Goal: Task Accomplishment & Management: Manage account settings

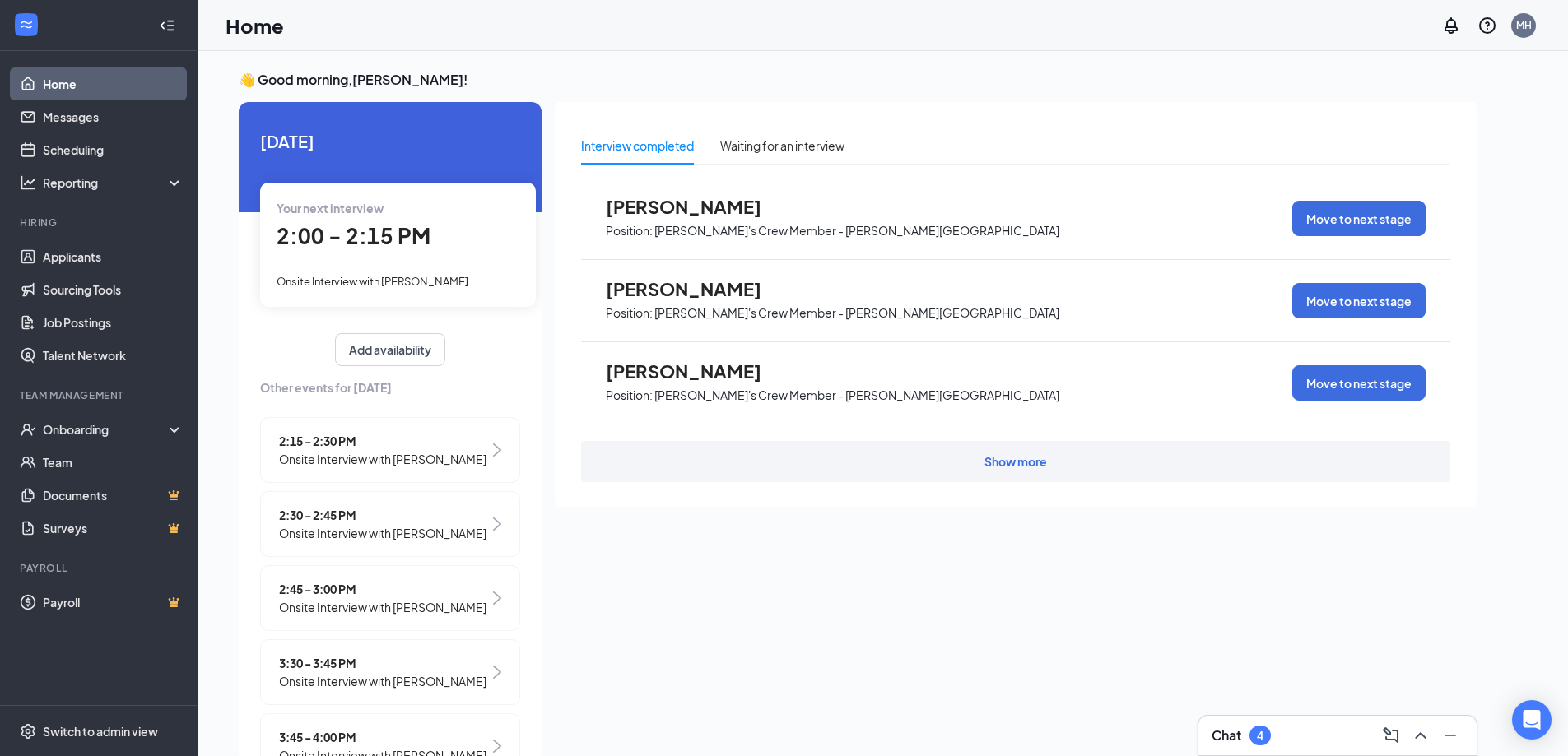
click at [1255, 736] on div "4" at bounding box center [1260, 735] width 22 height 20
click at [1321, 735] on div "Chat 4" at bounding box center [1337, 735] width 252 height 27
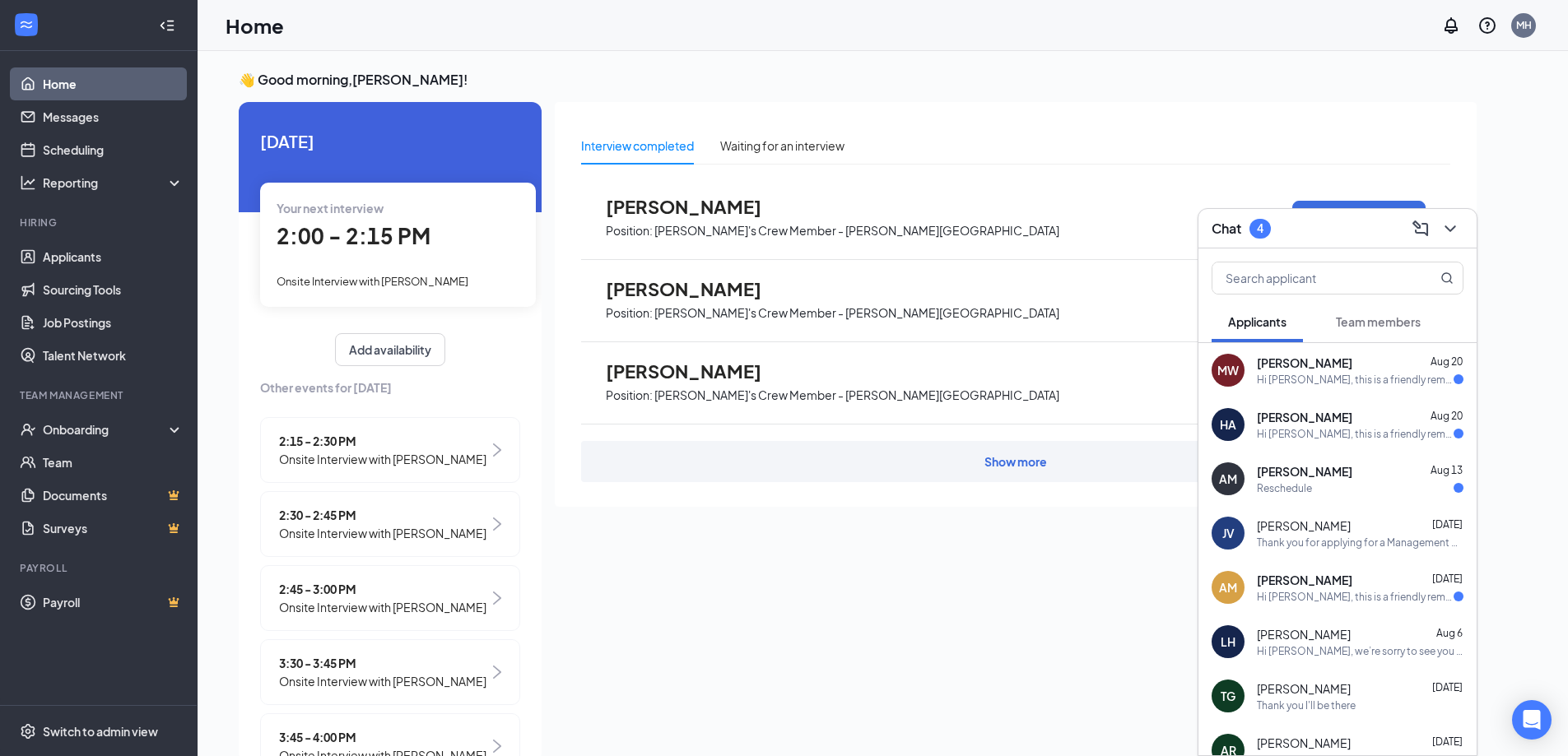
click at [1273, 486] on div "Reschedule" at bounding box center [1284, 488] width 55 height 14
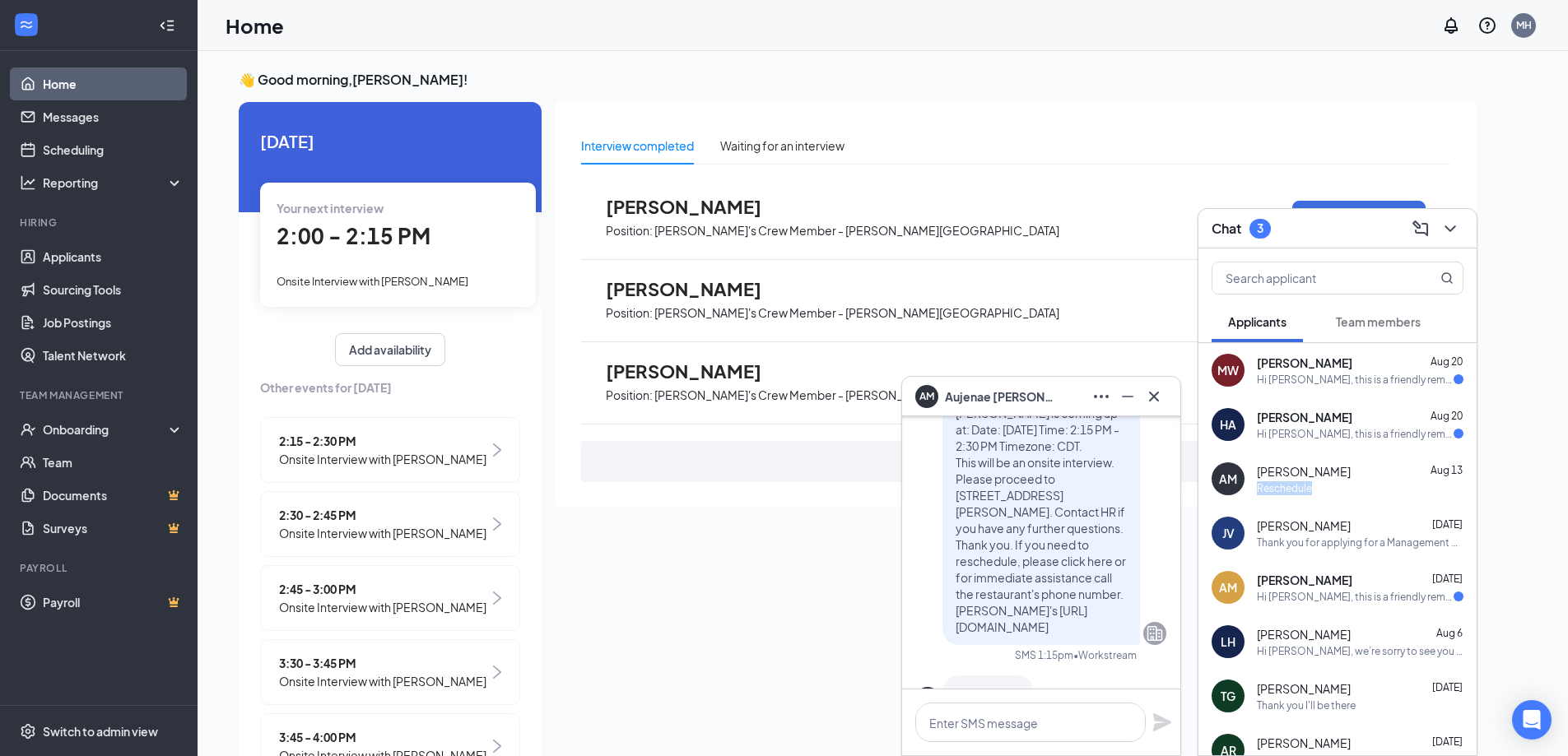
scroll to position [-82, 0]
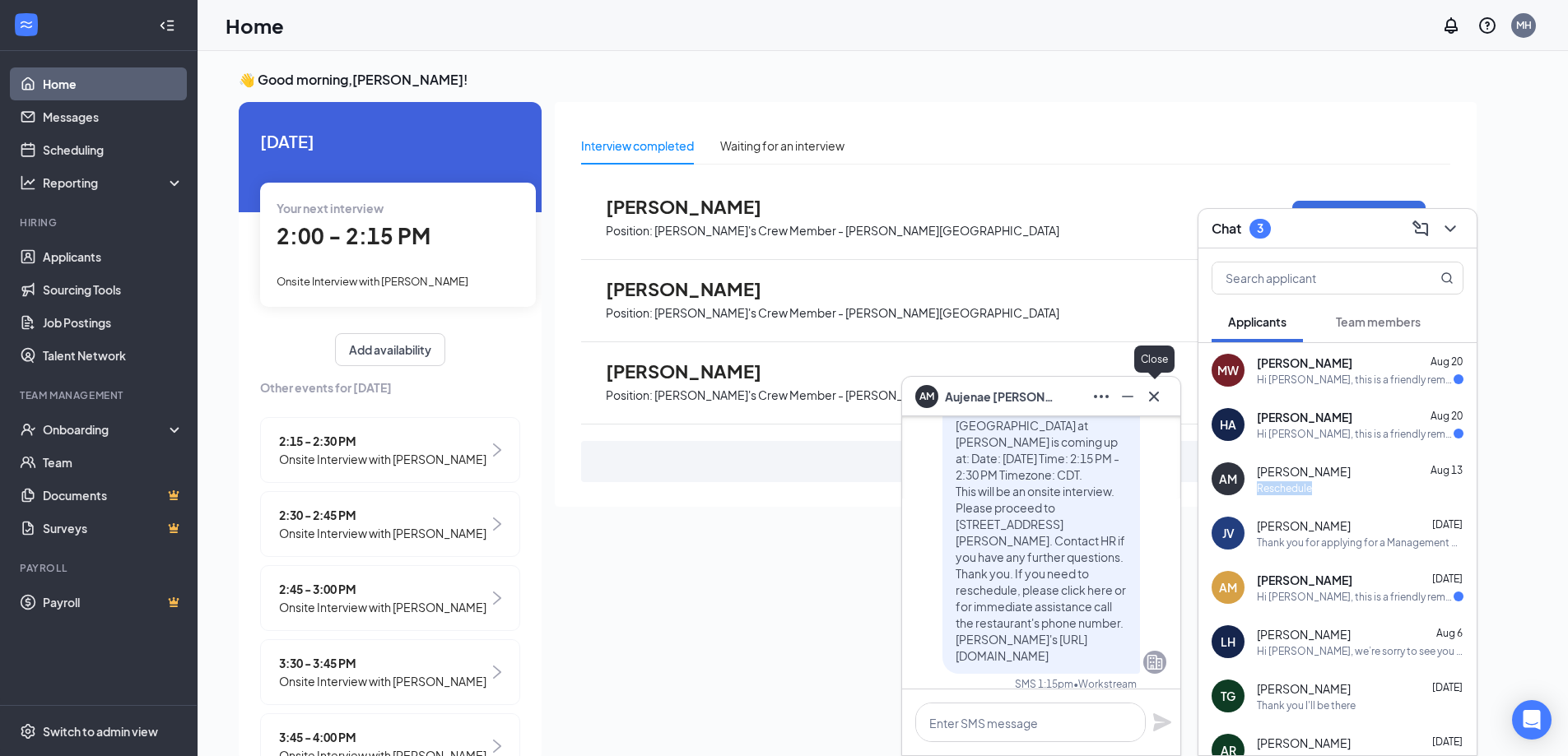
click at [1160, 405] on icon "Cross" at bounding box center [1154, 397] width 20 height 20
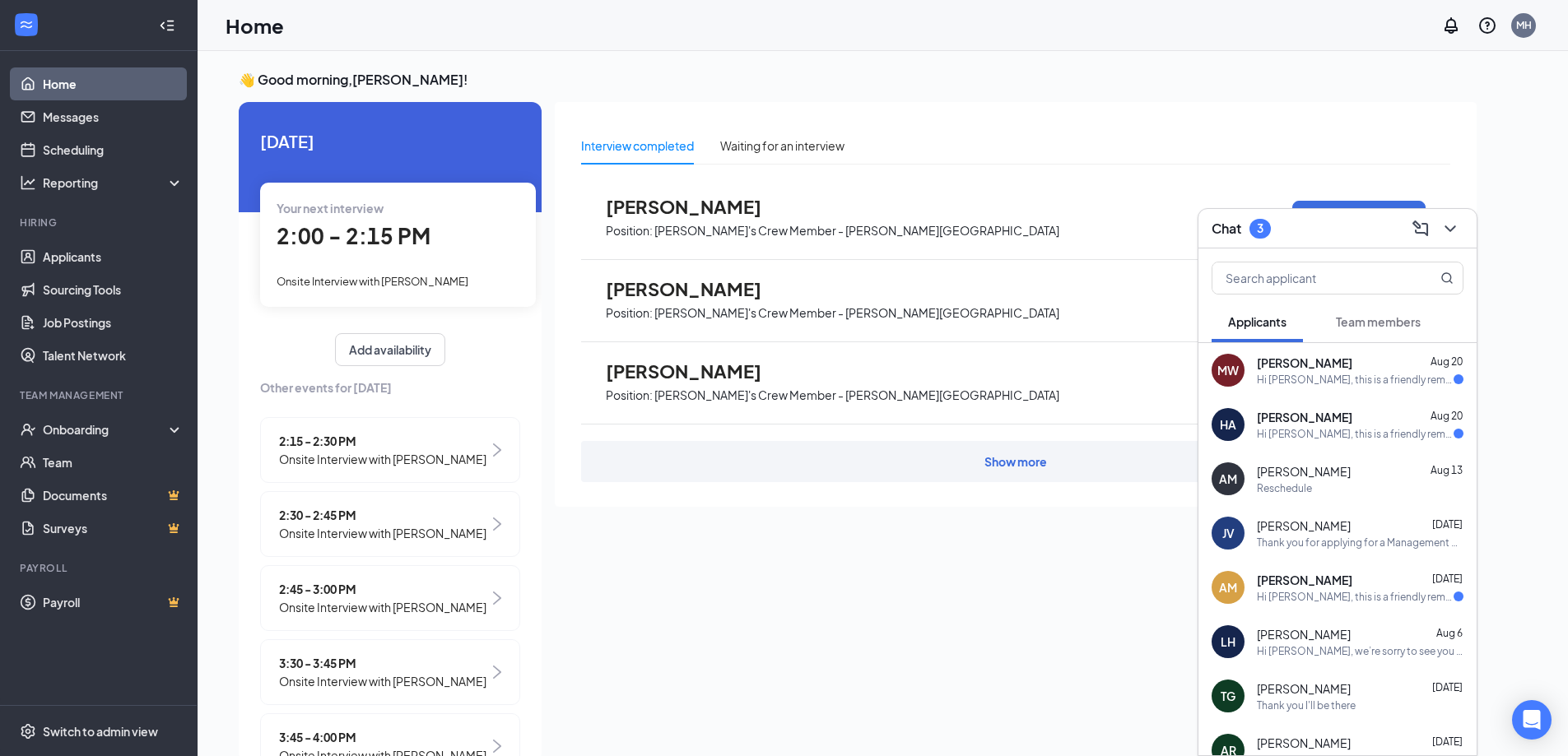
click at [1288, 439] on div "Hi [PERSON_NAME], this is a friendly reminder. Your meeting with [PERSON_NAME]'…" at bounding box center [1355, 434] width 196 height 14
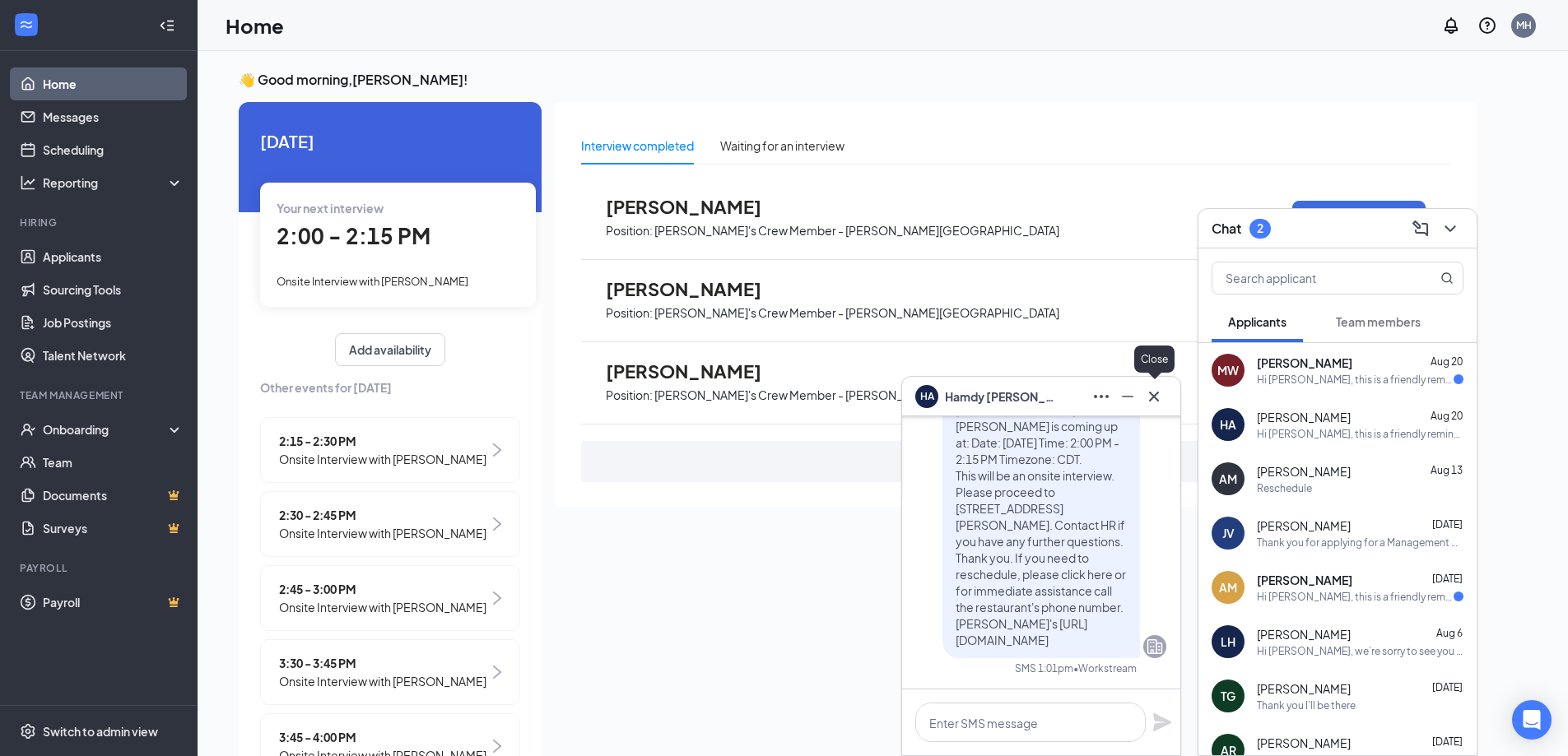
click at [1164, 390] on button at bounding box center [1153, 396] width 27 height 27
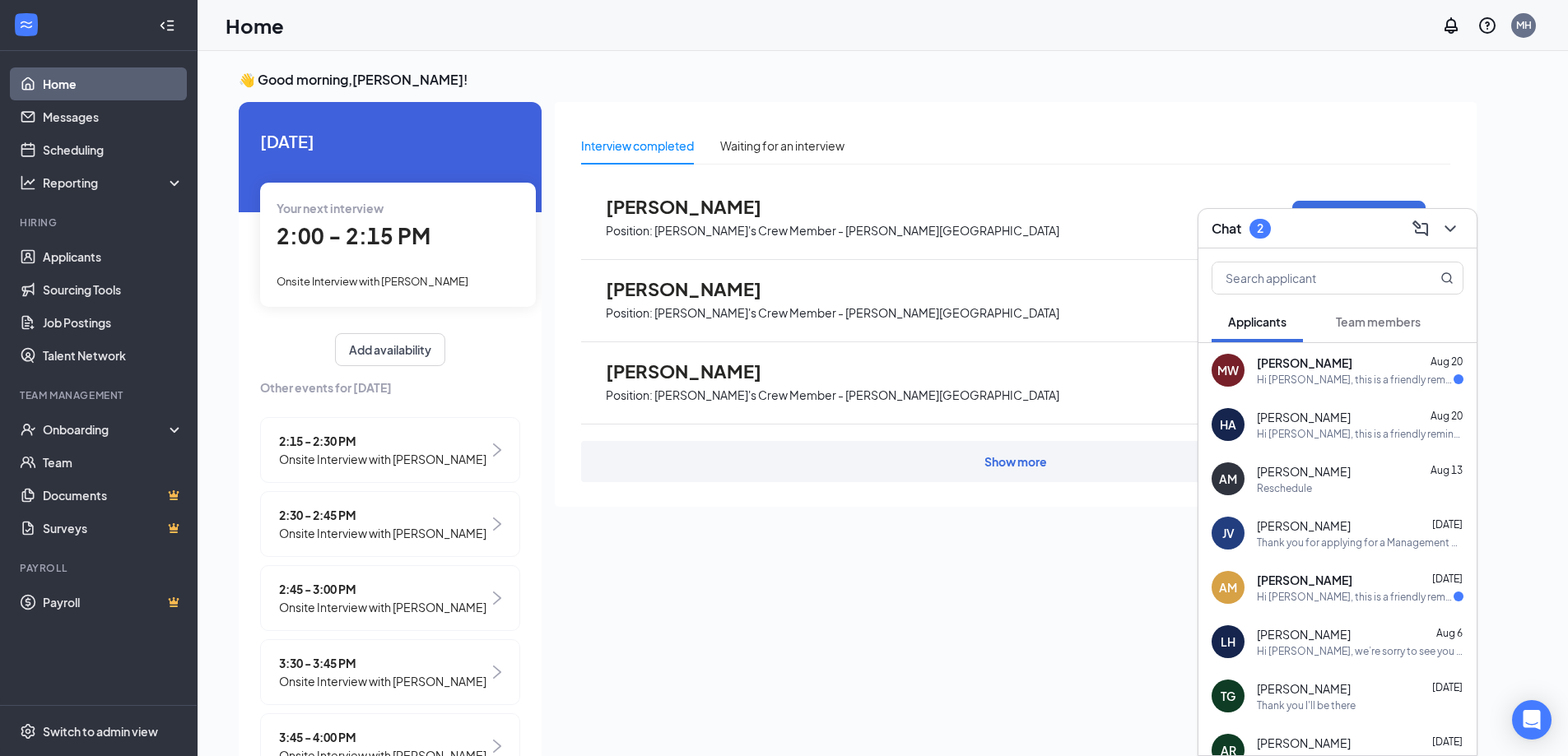
click at [1267, 378] on div "Hi [PERSON_NAME], this is a friendly reminder. Your meeting with [PERSON_NAME]'…" at bounding box center [1355, 380] width 196 height 14
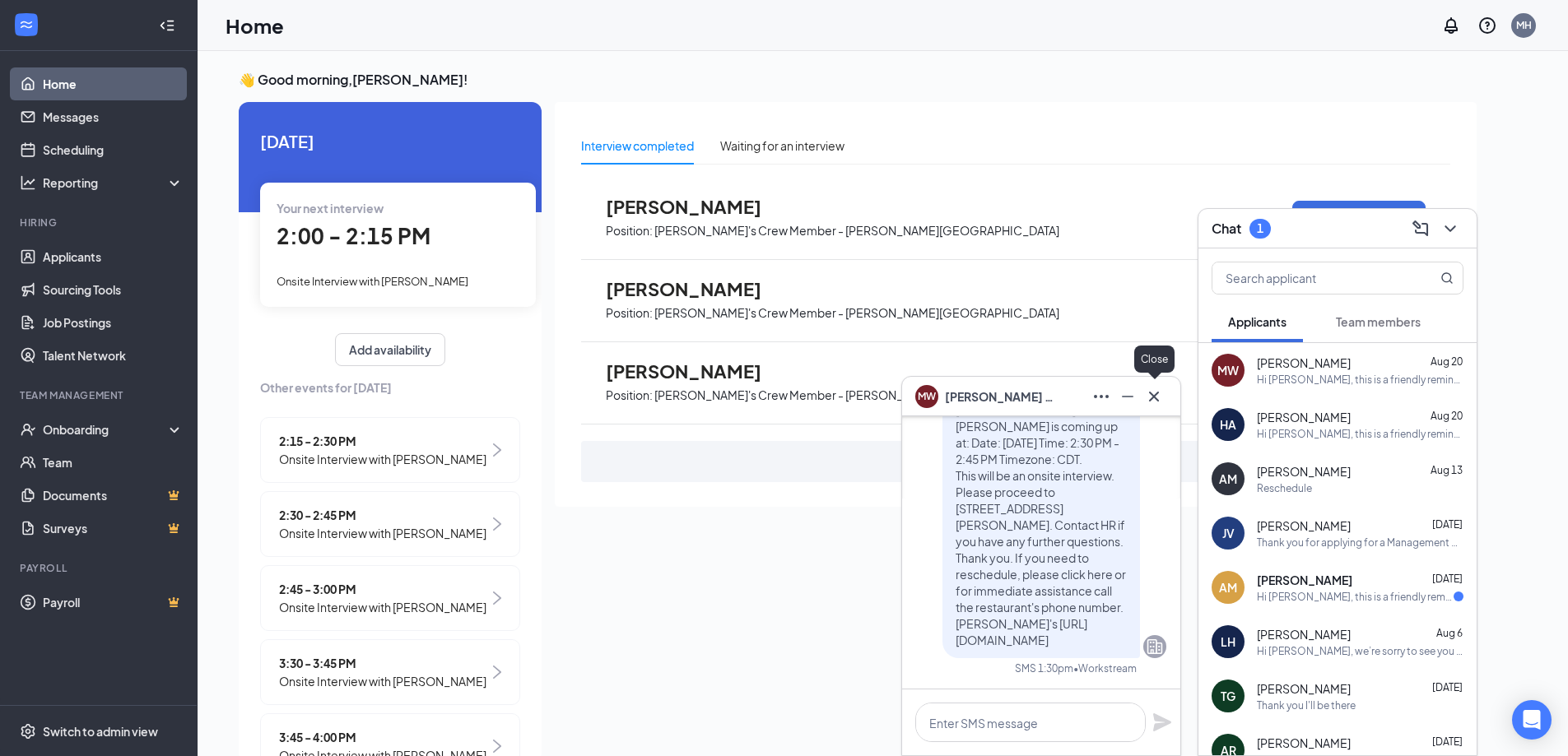
click at [1148, 396] on icon "Cross" at bounding box center [1154, 397] width 20 height 20
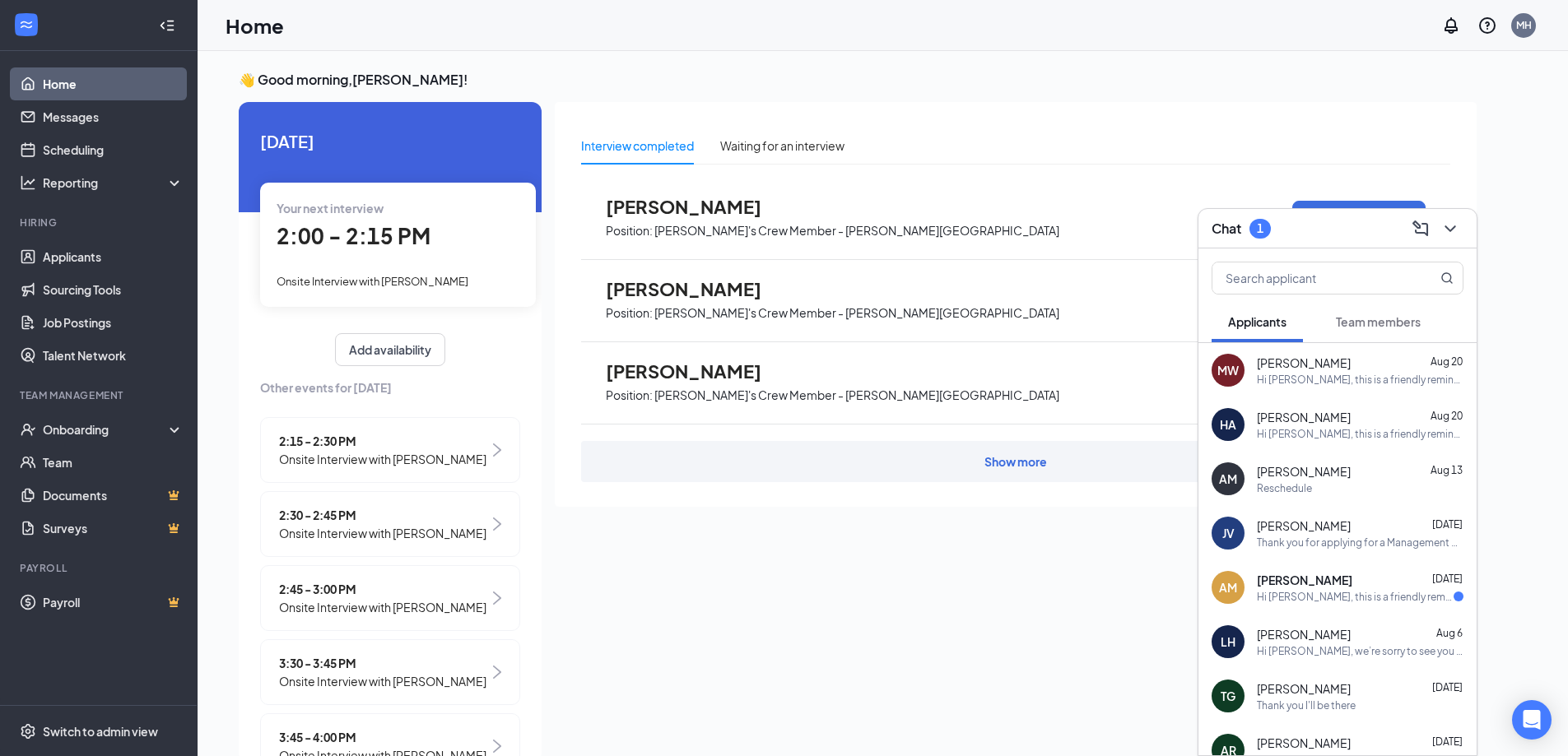
click at [1246, 588] on div "AM [PERSON_NAME] [DATE] Hi [PERSON_NAME], this is a friendly reminder. Please s…" at bounding box center [1337, 587] width 278 height 54
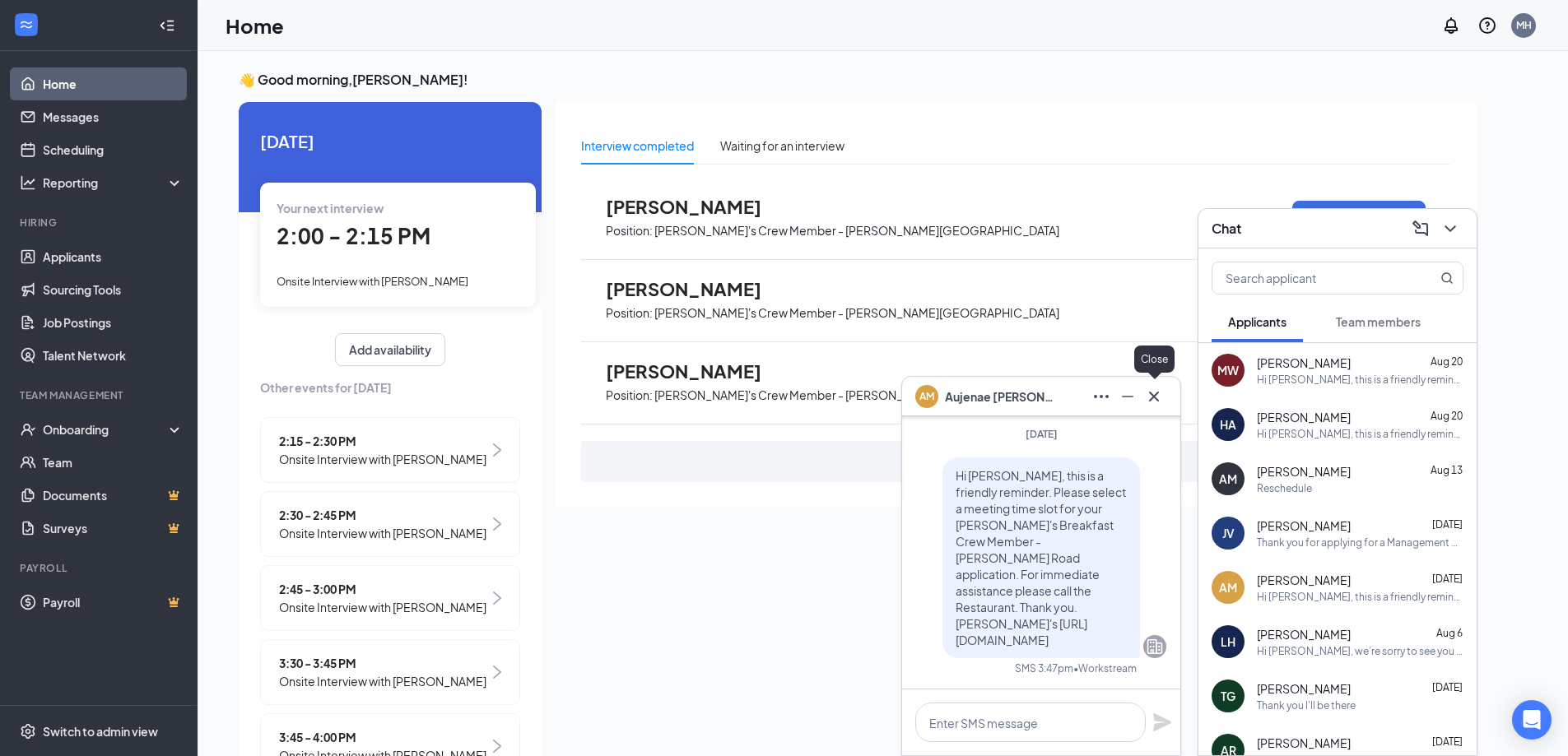
click at [1155, 399] on icon "Cross" at bounding box center [1154, 397] width 20 height 20
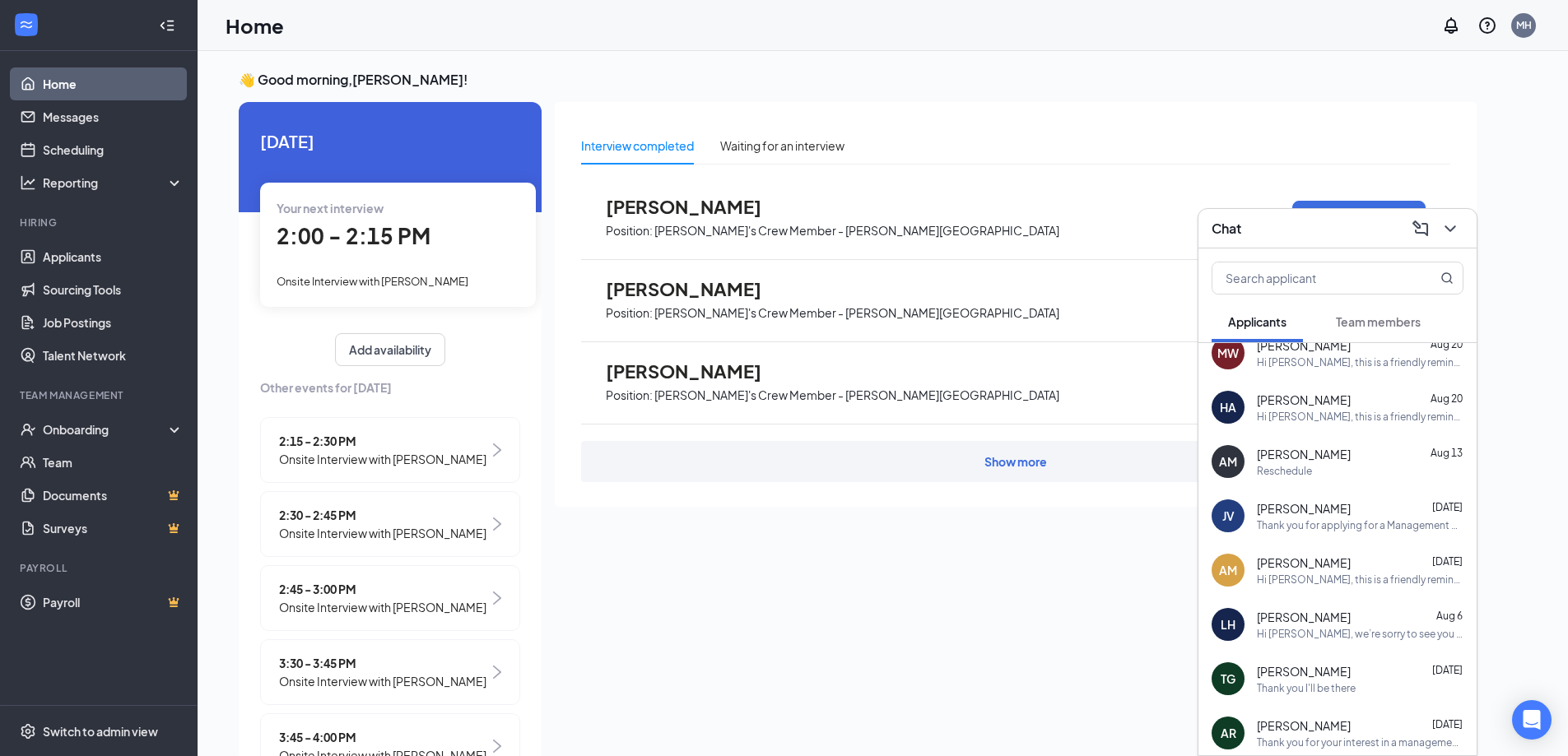
scroll to position [0, 0]
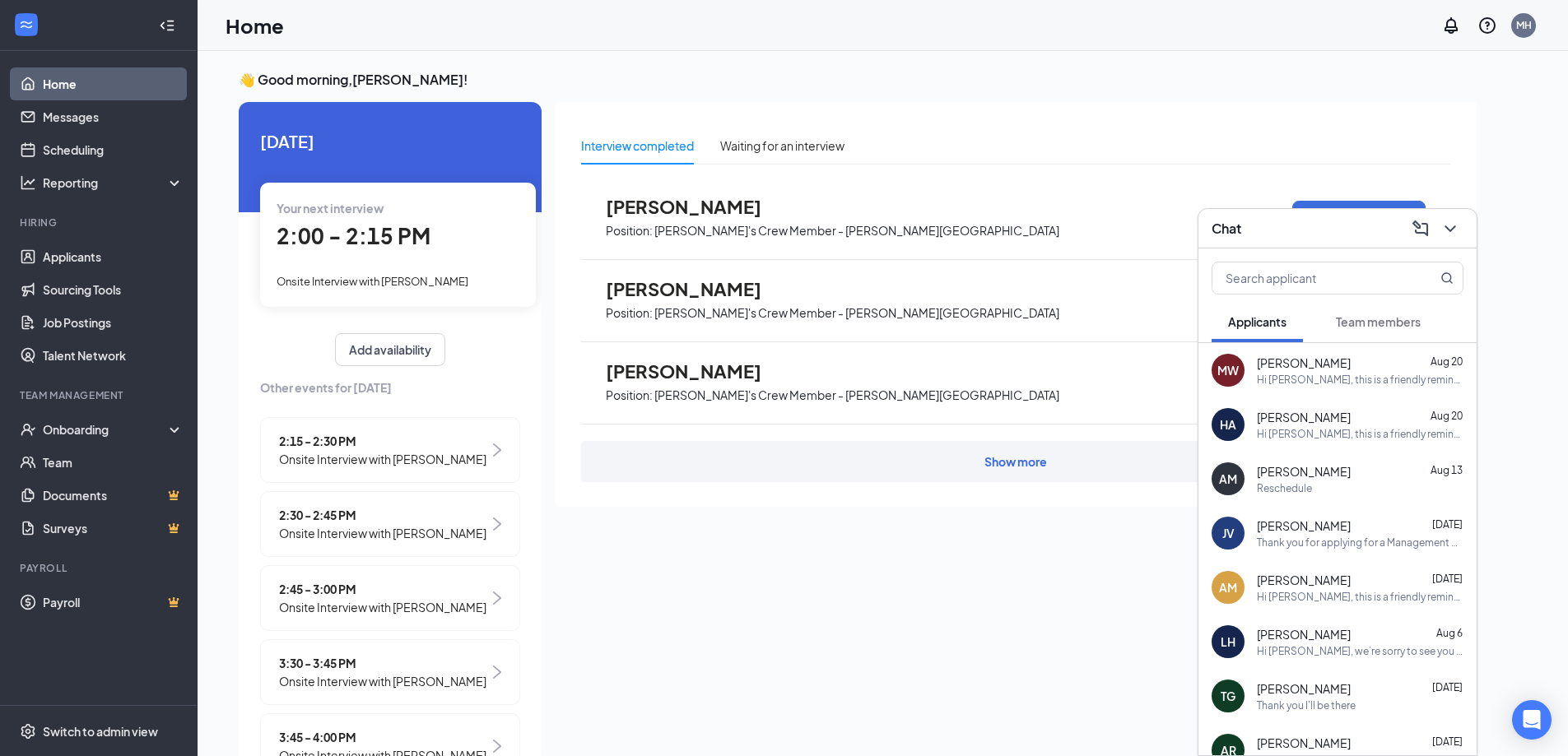
click at [1054, 598] on div "Interview completed Waiting for an interview [PERSON_NAME] Position: [PERSON_NA…" at bounding box center [1016, 427] width 922 height 651
click at [1277, 225] on div "Chat" at bounding box center [1337, 229] width 252 height 26
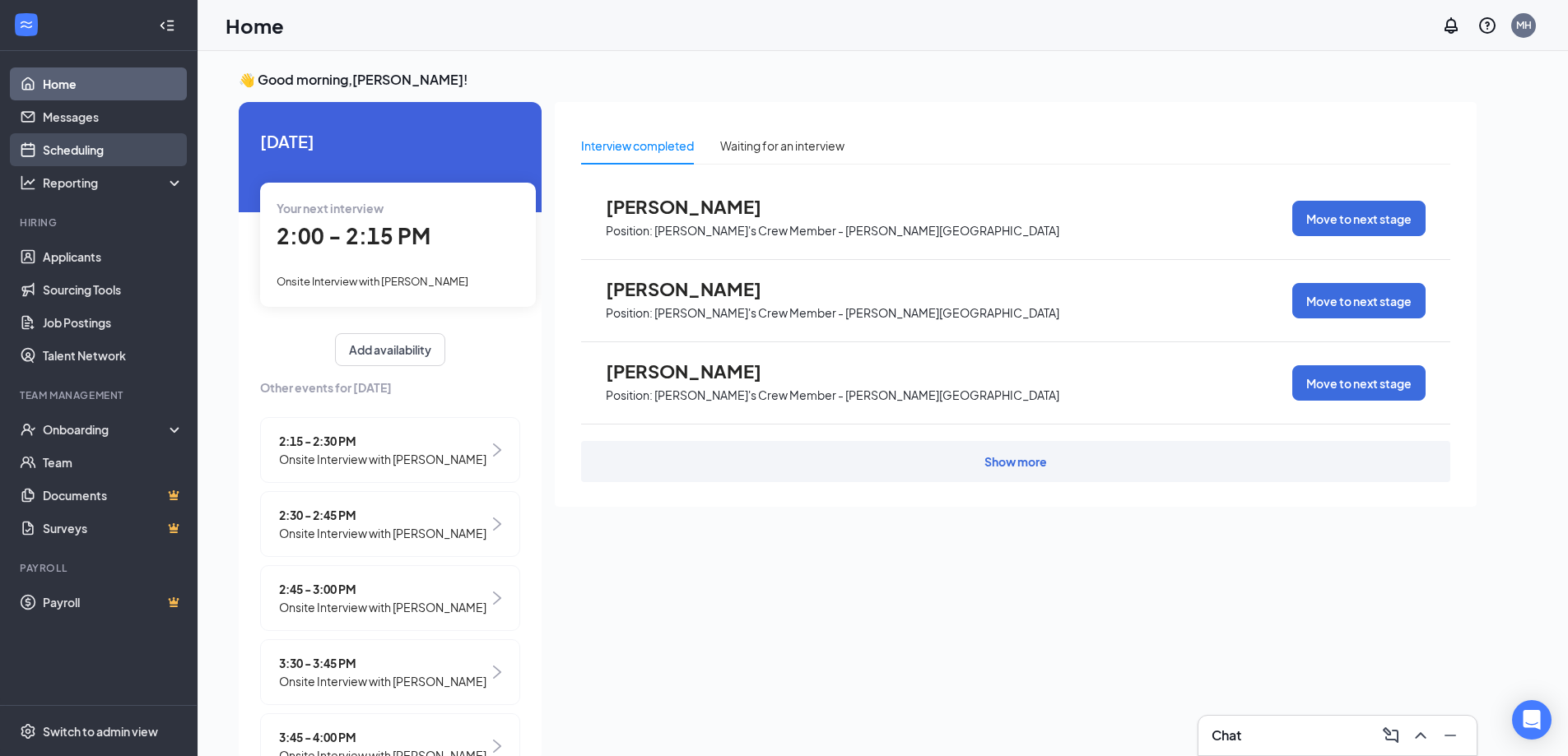
click at [53, 152] on link "Scheduling" at bounding box center [113, 150] width 140 height 33
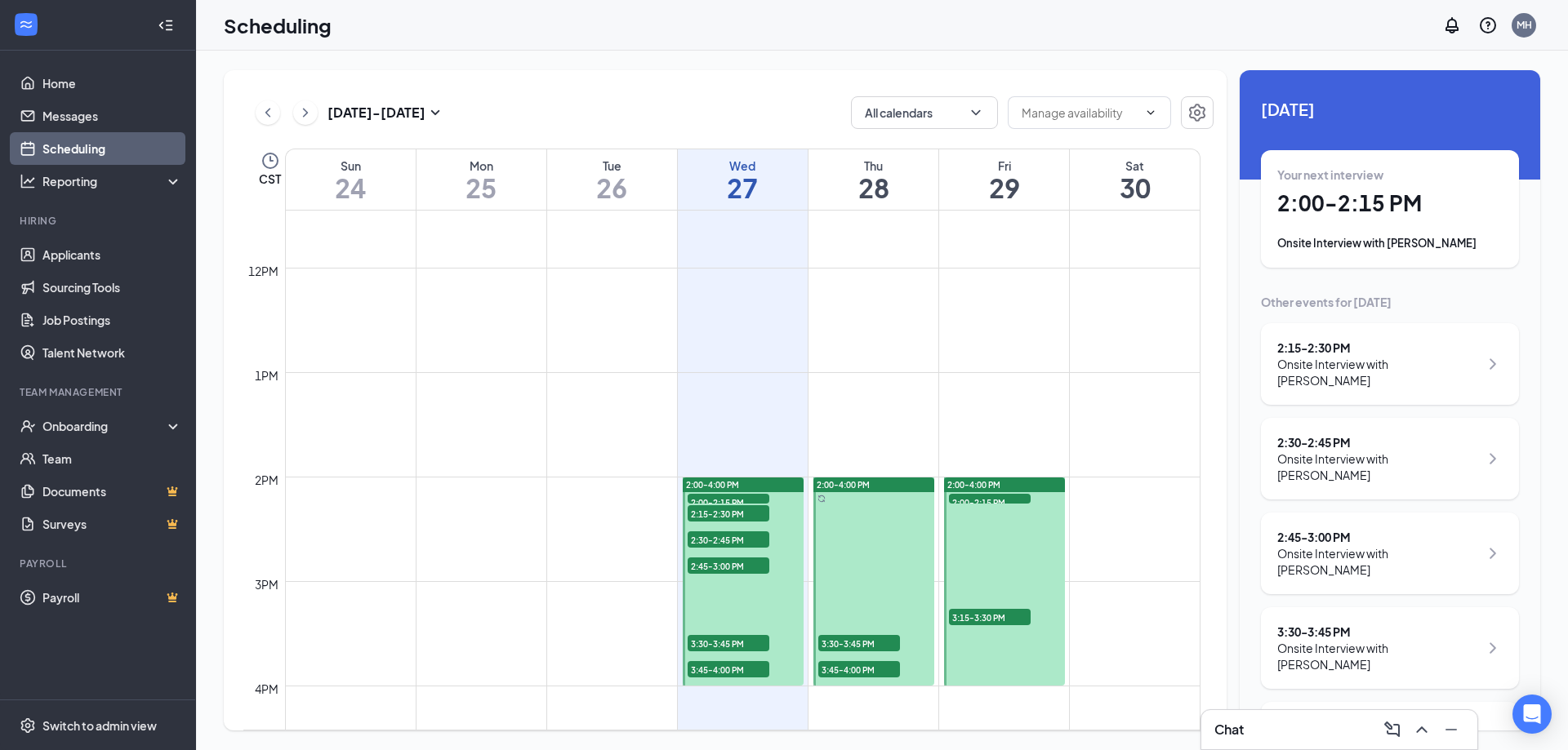
scroll to position [1211, 0]
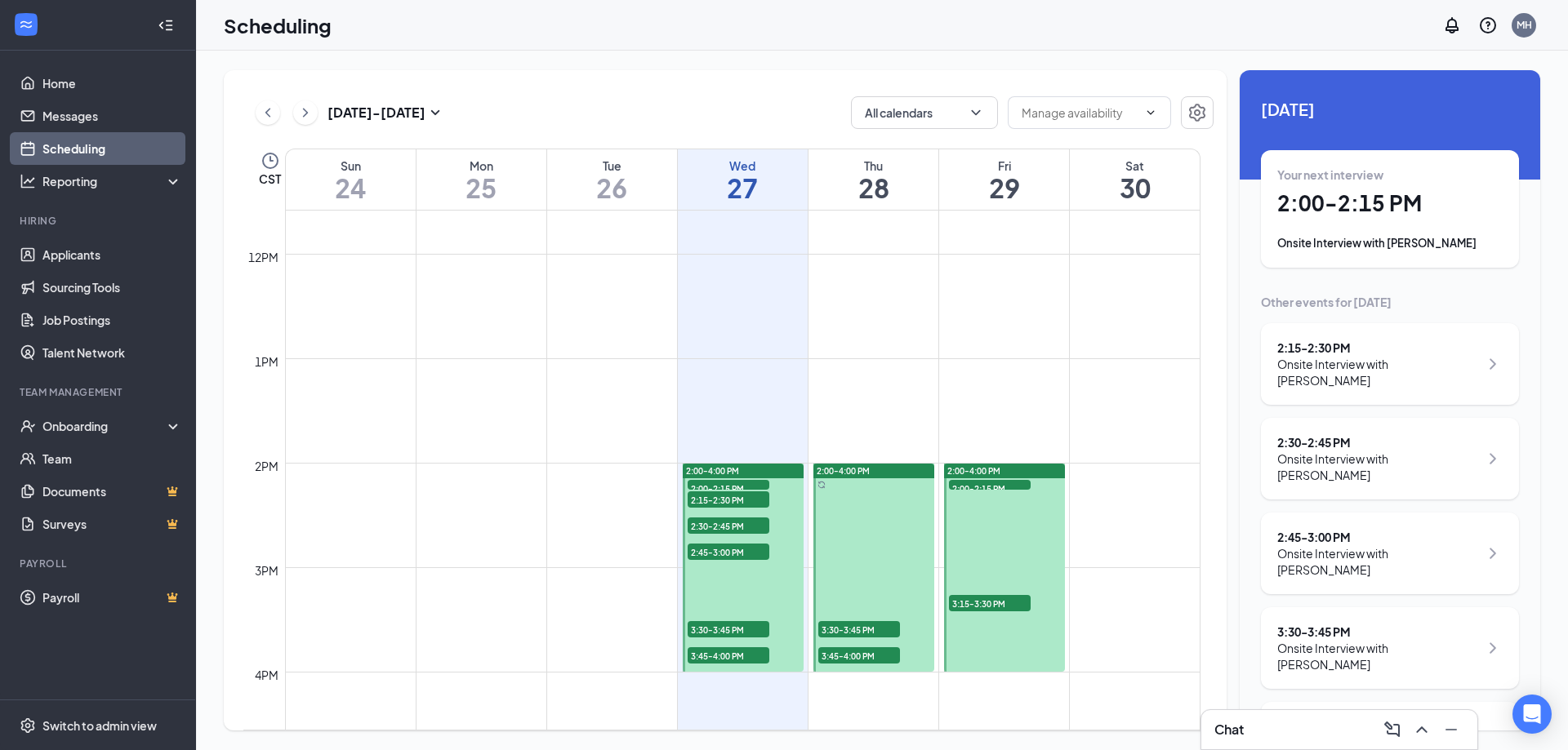
click at [726, 467] on span "2:00-4:00 PM" at bounding box center [712, 471] width 53 height 12
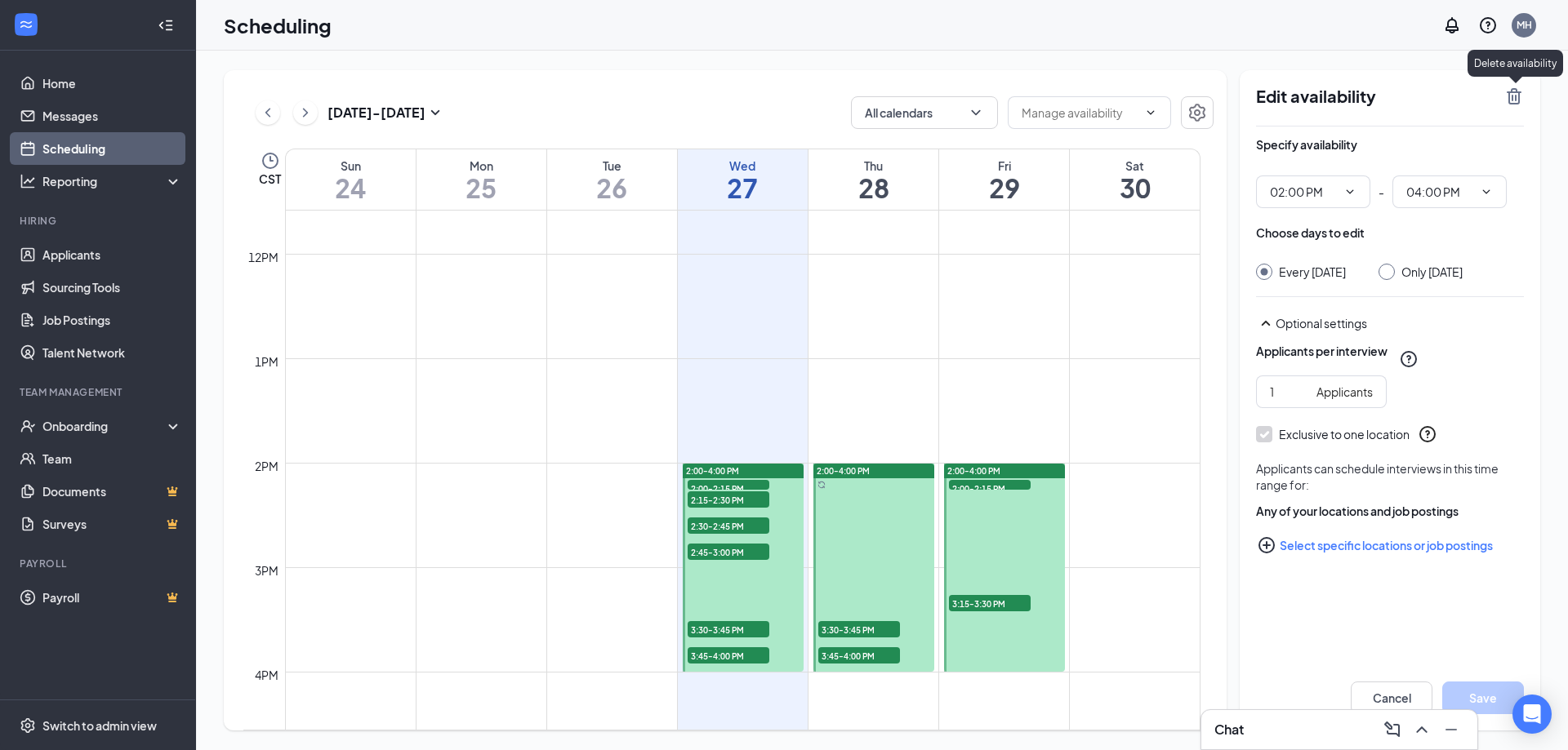
click at [1513, 94] on icon "TrashOutline" at bounding box center [1513, 96] width 19 height 19
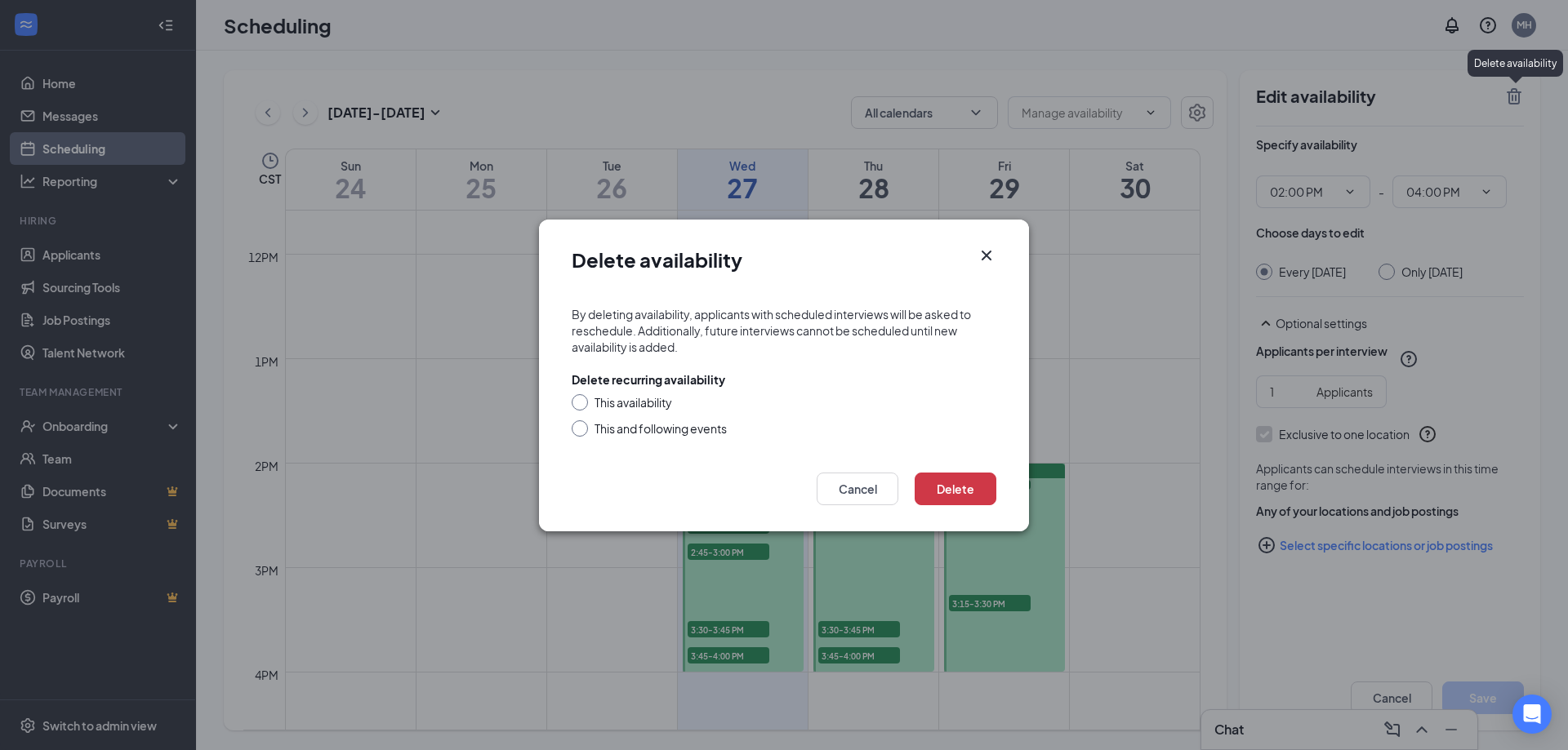
click at [573, 400] on input "This availability" at bounding box center [578, 400] width 12 height 12
radio input "true"
click at [953, 484] on button "Delete" at bounding box center [955, 489] width 82 height 33
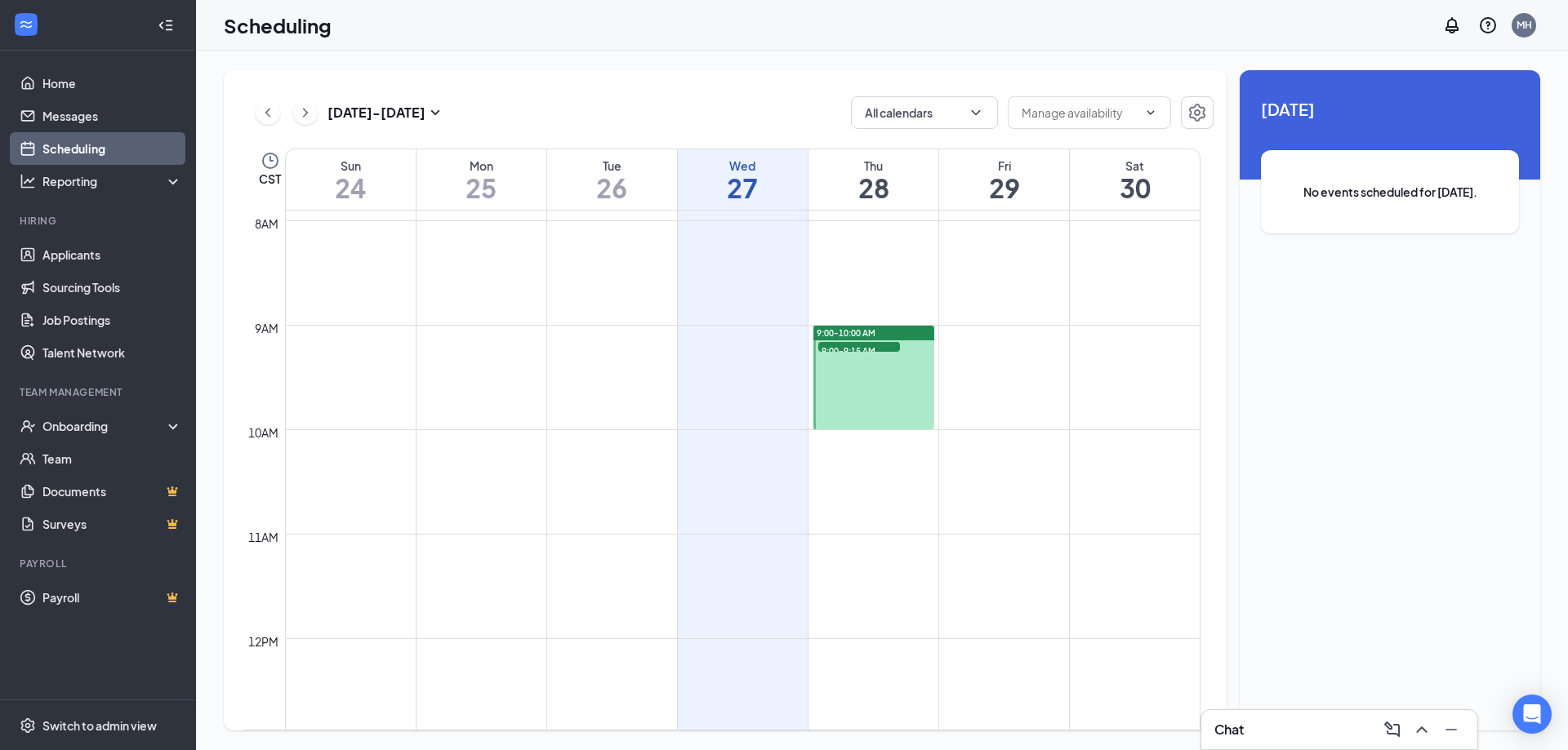
scroll to position [803, 0]
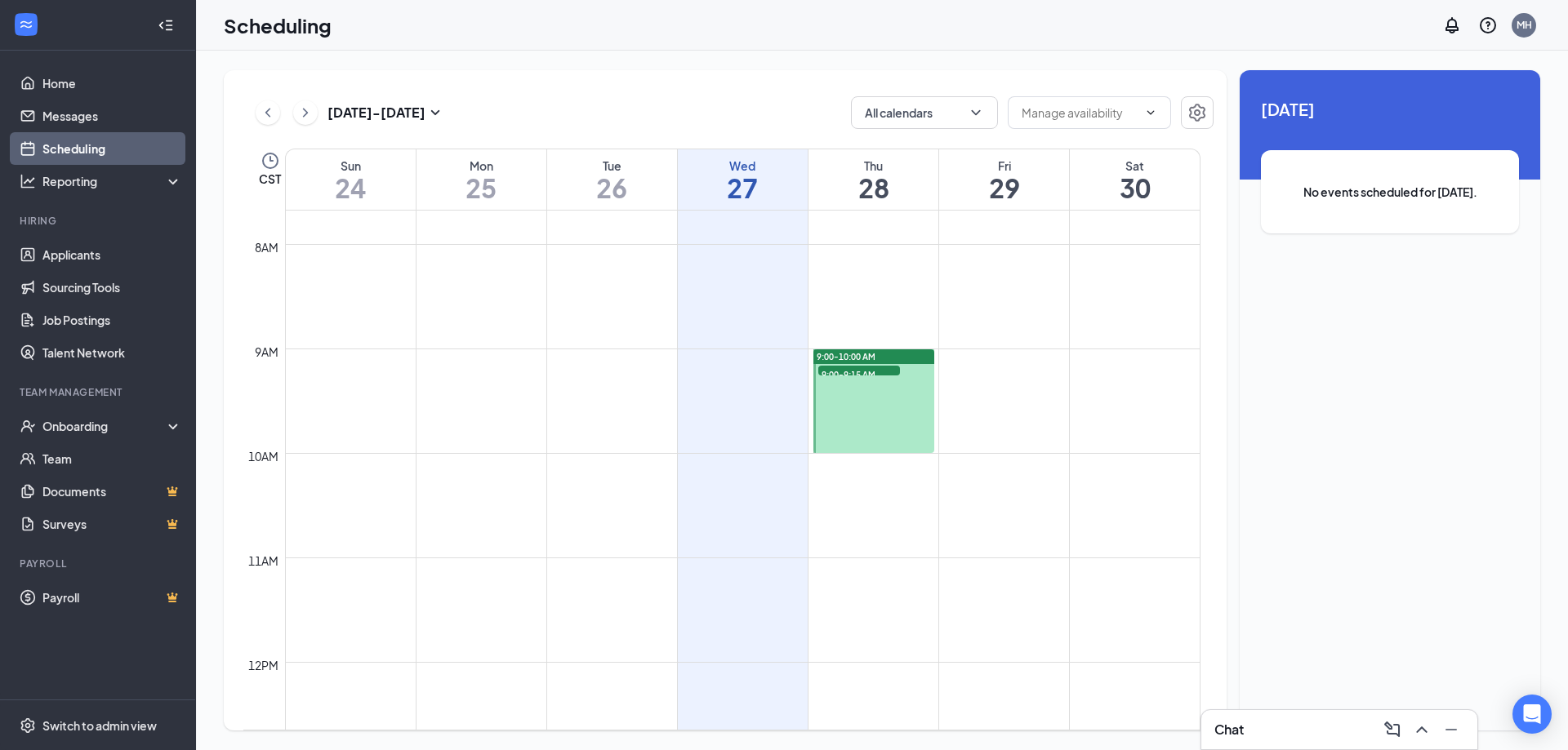
click at [860, 356] on span "9:00-10:00 AM" at bounding box center [846, 356] width 58 height 12
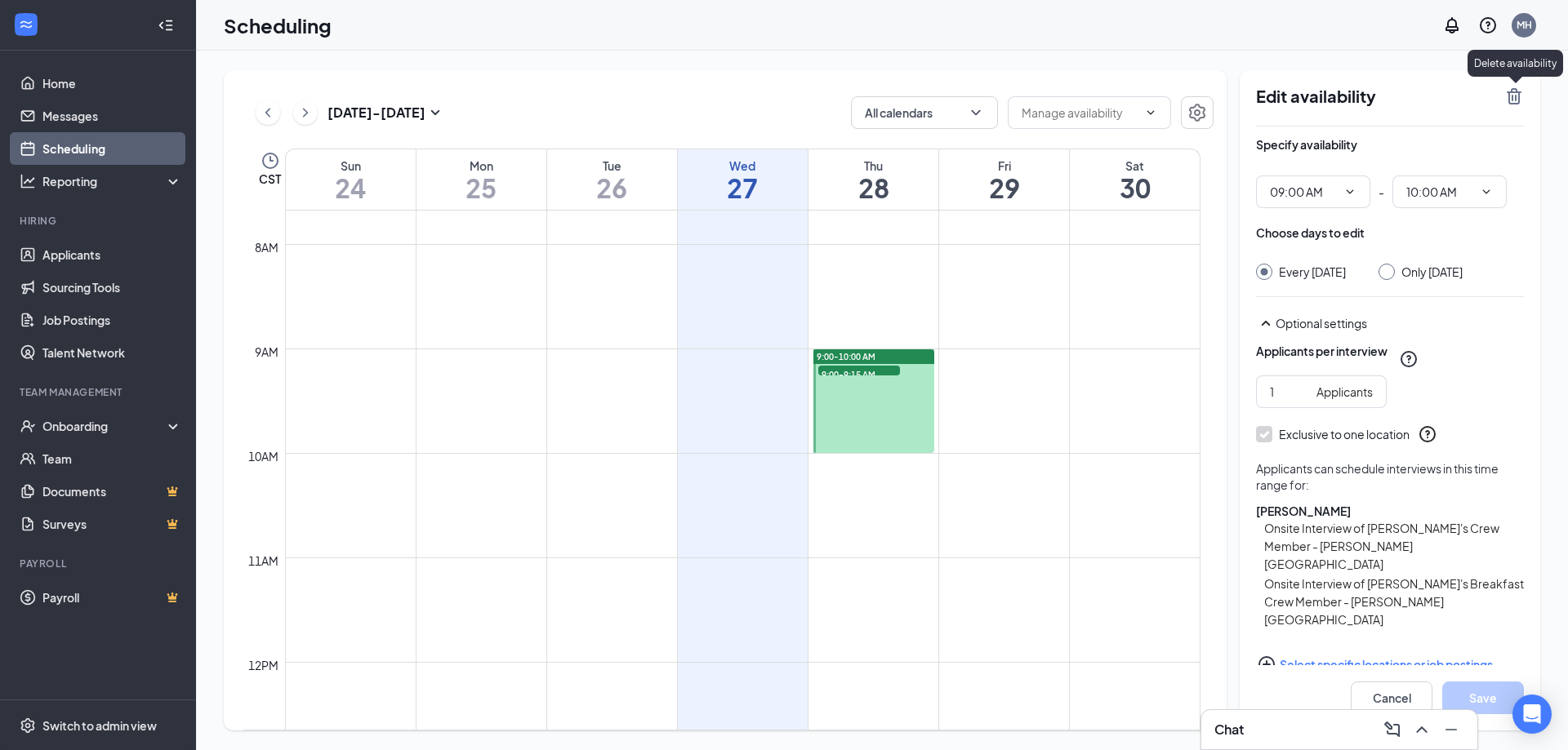
click at [1511, 97] on icon "TrashOutline" at bounding box center [1513, 95] width 15 height 17
click at [1512, 88] on icon "TrashOutline" at bounding box center [1513, 96] width 19 height 19
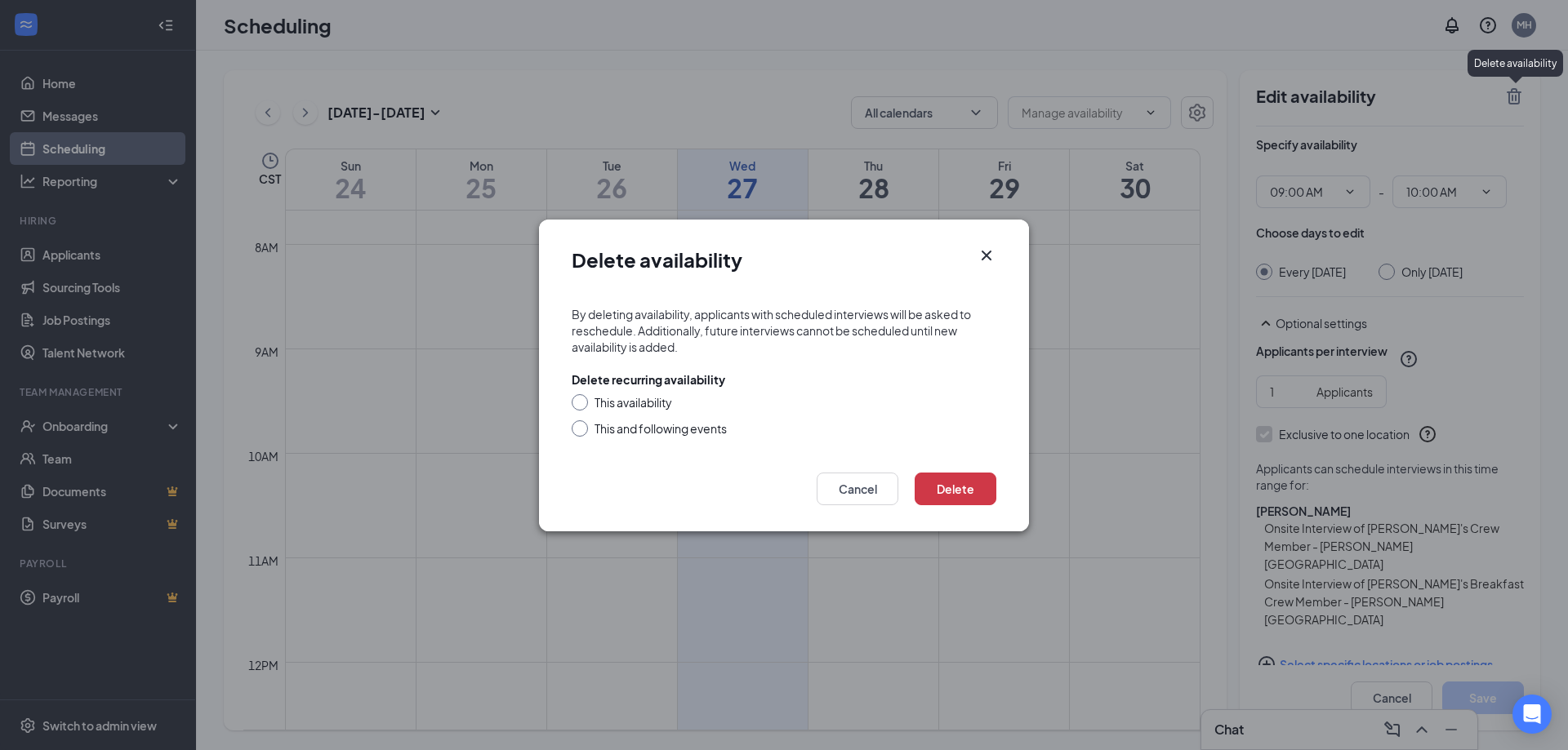
click at [582, 408] on div at bounding box center [580, 402] width 17 height 17
click at [582, 406] on div at bounding box center [580, 402] width 17 height 17
click at [577, 400] on input "This availability" at bounding box center [578, 400] width 12 height 12
radio input "true"
click at [953, 486] on button "Delete" at bounding box center [955, 489] width 82 height 33
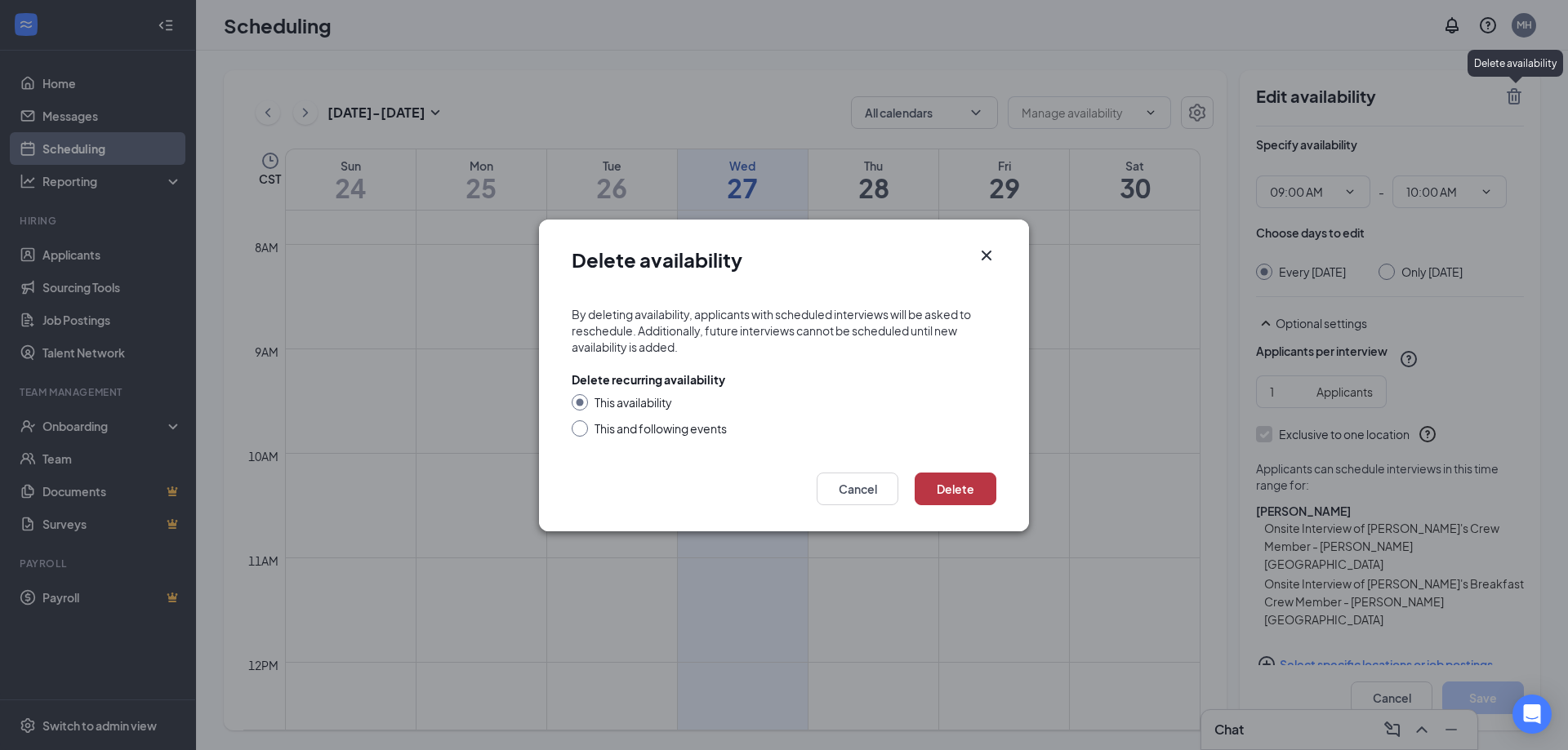
click at [953, 486] on button "Delete" at bounding box center [955, 489] width 82 height 33
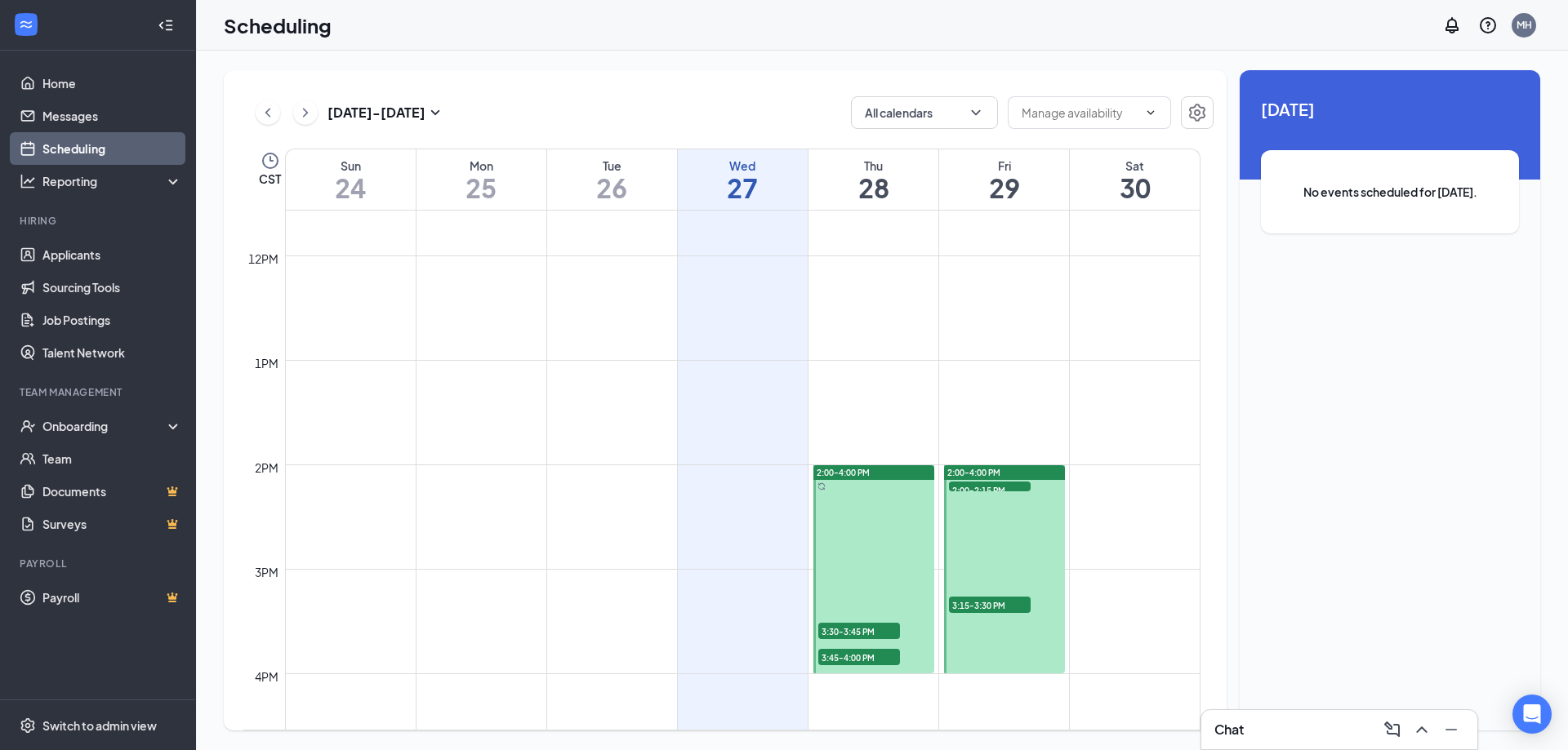
scroll to position [1211, 0]
click at [978, 470] on span "2:00-4:00 PM" at bounding box center [974, 471] width 53 height 12
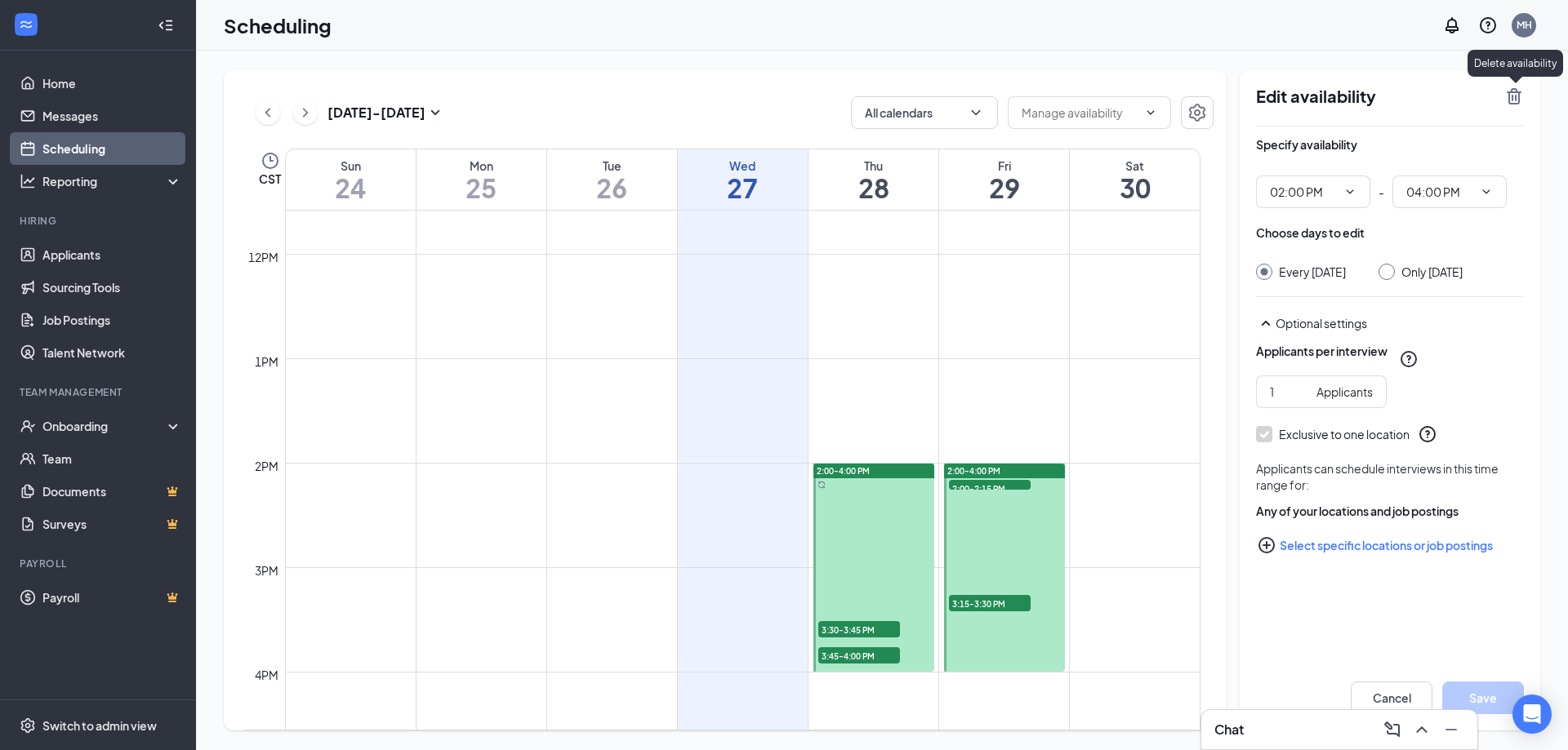
click at [1513, 103] on icon "TrashOutline" at bounding box center [1513, 95] width 15 height 17
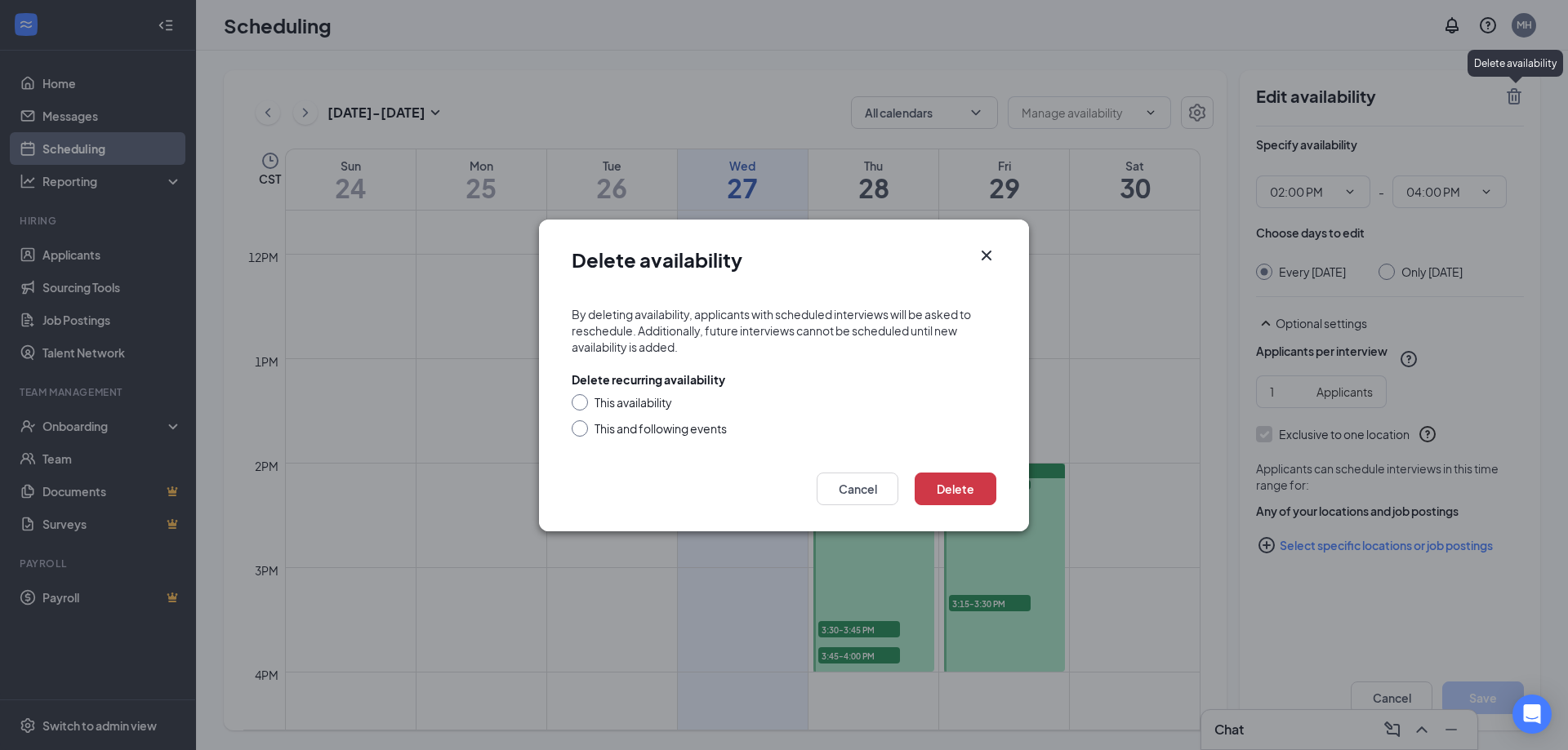
click at [575, 401] on input "This availability" at bounding box center [578, 400] width 12 height 12
radio input "true"
click at [951, 486] on button "Delete" at bounding box center [955, 489] width 82 height 33
